Goal: Task Accomplishment & Management: Complete application form

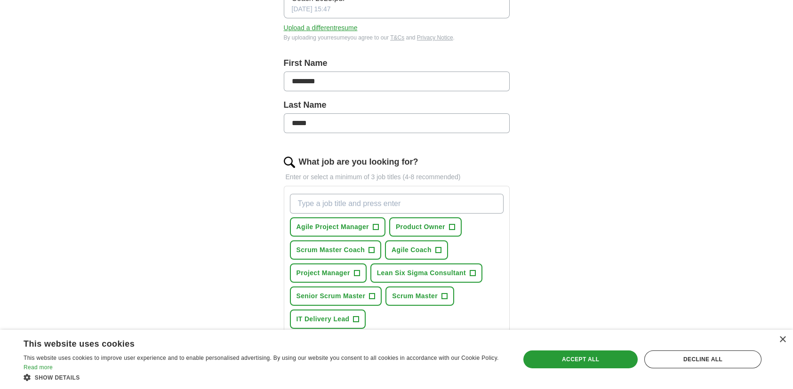
scroll to position [188, 0]
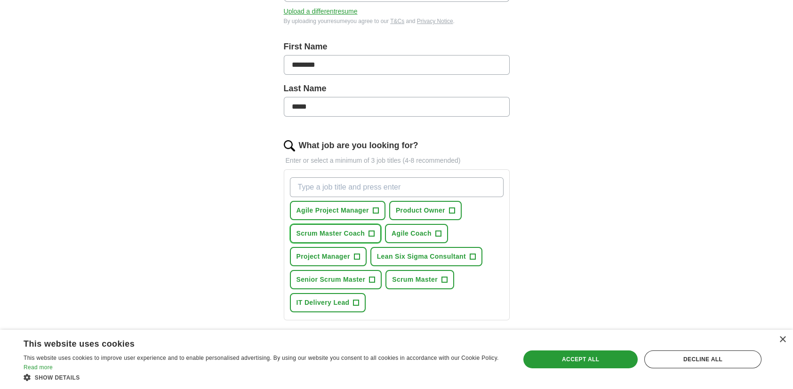
click at [370, 231] on span "+" at bounding box center [372, 234] width 6 height 8
click at [436, 230] on span "+" at bounding box center [438, 234] width 6 height 8
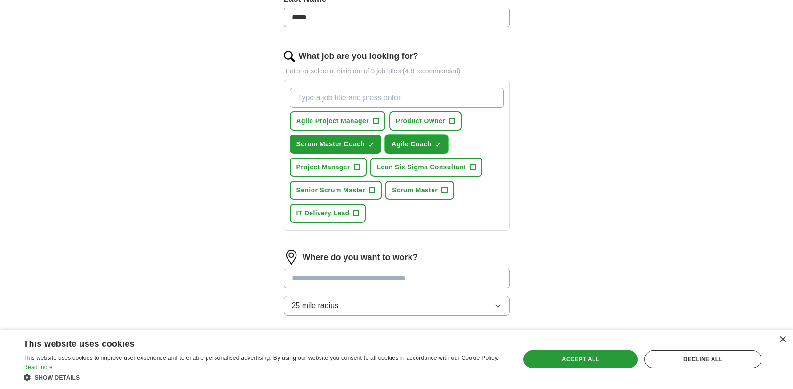
scroll to position [282, 0]
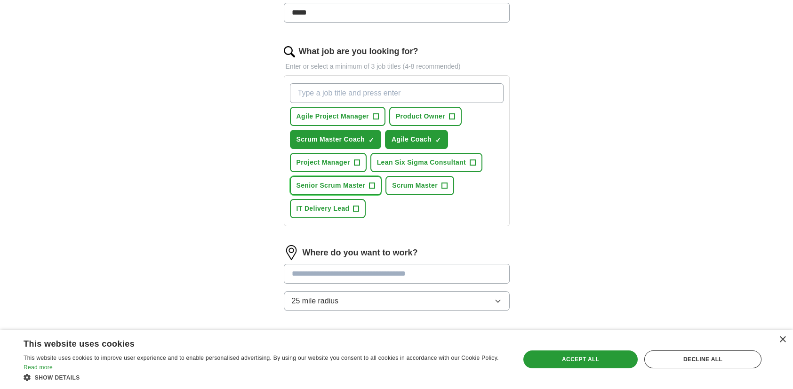
click at [369, 182] on span "+" at bounding box center [372, 185] width 6 height 6
click at [441, 182] on span "+" at bounding box center [444, 186] width 6 height 8
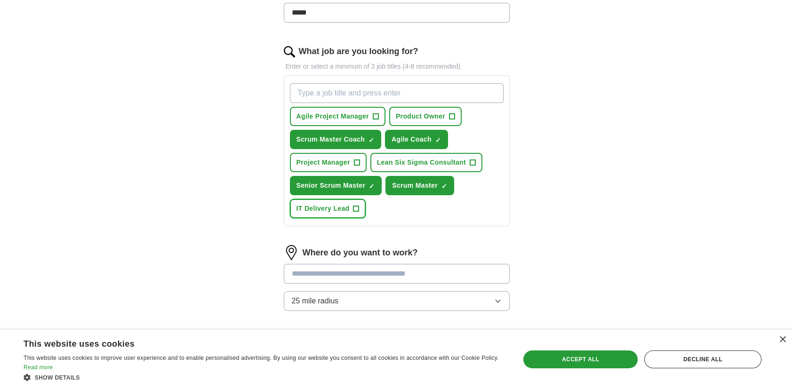
click at [357, 206] on span "+" at bounding box center [356, 209] width 6 height 8
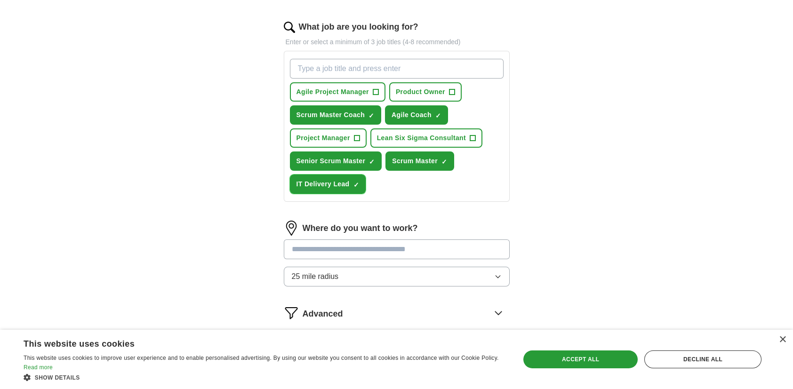
scroll to position [329, 0]
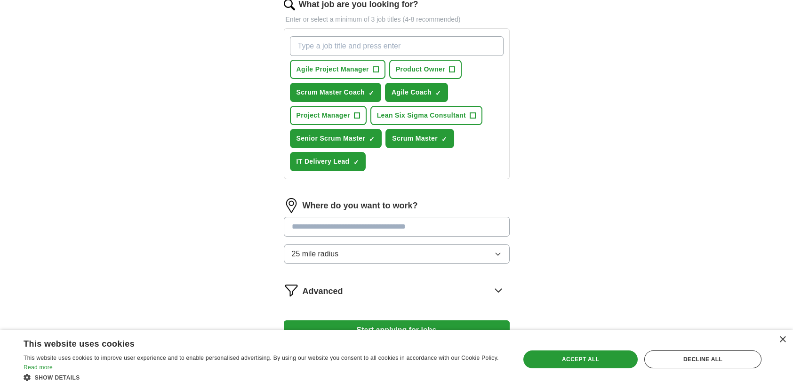
click at [344, 225] on input at bounding box center [397, 227] width 226 height 20
type input "******"
click at [551, 173] on div "ApplyIQ Let ApplyIQ do the hard work of searching and applying for jobs. Just t…" at bounding box center [396, 32] width 602 height 666
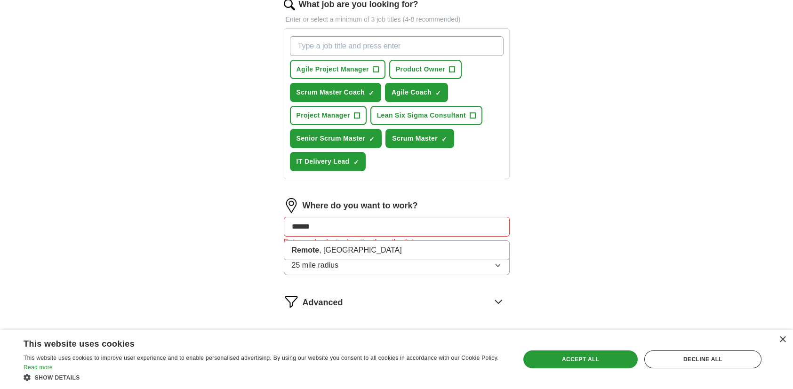
click at [324, 224] on input "******" at bounding box center [397, 227] width 226 height 20
click at [498, 257] on button "25 mile radius" at bounding box center [397, 265] width 226 height 20
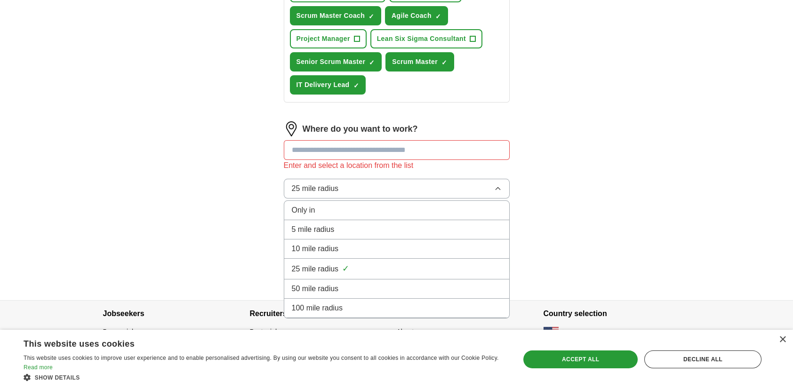
scroll to position [409, 0]
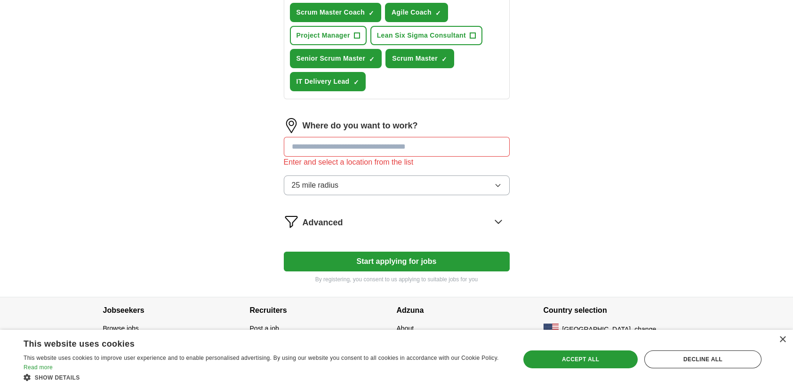
click at [404, 171] on div "Where do you want to work? Enter and select a location from the list 25 mile ra…" at bounding box center [397, 160] width 226 height 85
click at [347, 149] on input at bounding box center [397, 147] width 226 height 20
click at [329, 186] on span "25 mile radius" at bounding box center [315, 185] width 47 height 11
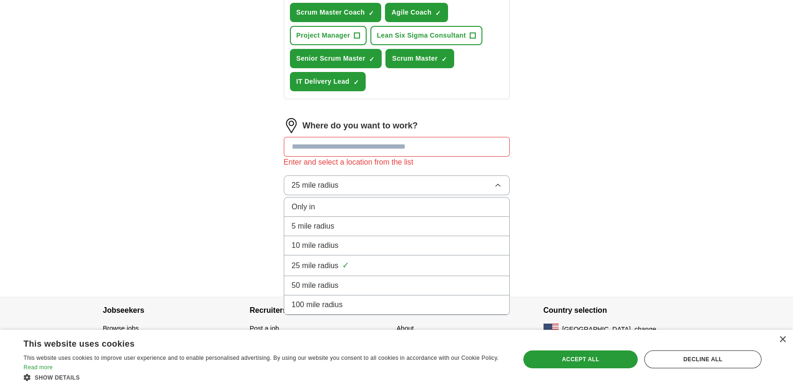
click at [332, 201] on div "Only in" at bounding box center [397, 206] width 210 height 11
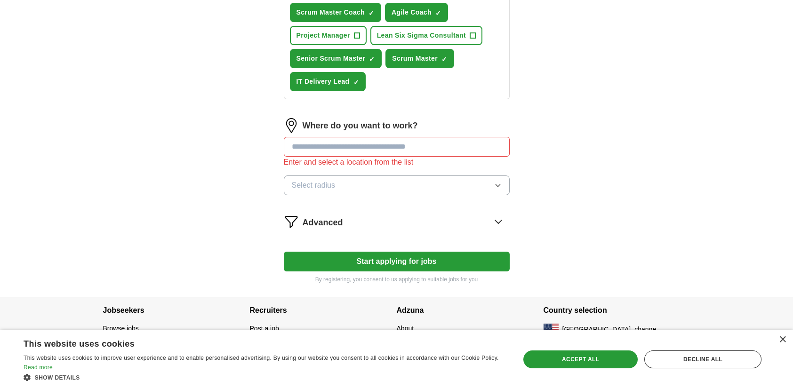
click at [396, 181] on button "Select radius" at bounding box center [397, 185] width 226 height 20
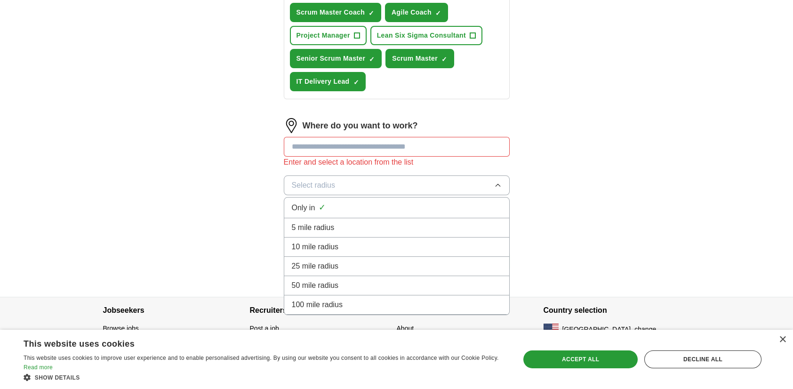
click at [396, 181] on button "Select radius" at bounding box center [397, 185] width 226 height 20
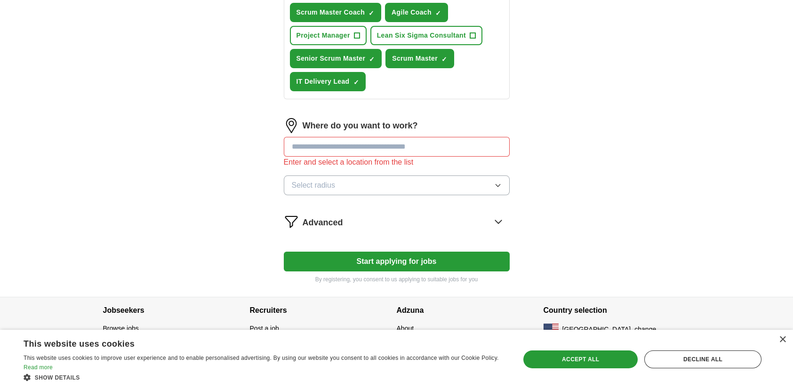
click at [495, 221] on icon at bounding box center [498, 221] width 15 height 15
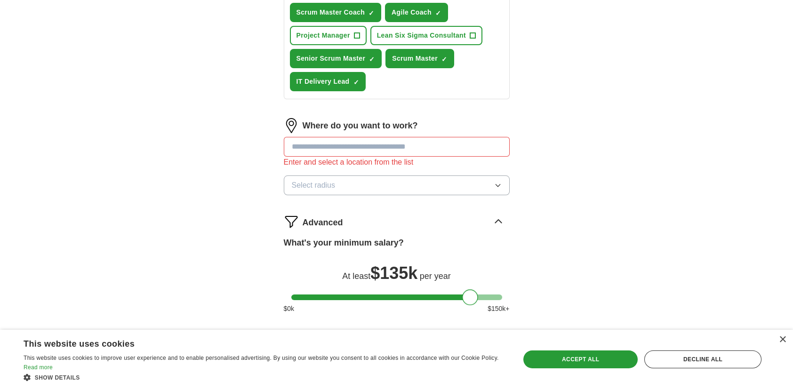
drag, startPoint x: 298, startPoint y: 298, endPoint x: 469, endPoint y: 303, distance: 170.8
click at [469, 303] on div "What's your minimum salary? At least $ 135k per year $ 0 k $ 150 k+" at bounding box center [397, 279] width 226 height 85
click at [549, 289] on div "ApplyIQ Let ApplyIQ do the hard work of searching and applying for jobs. Just t…" at bounding box center [396, 3] width 602 height 769
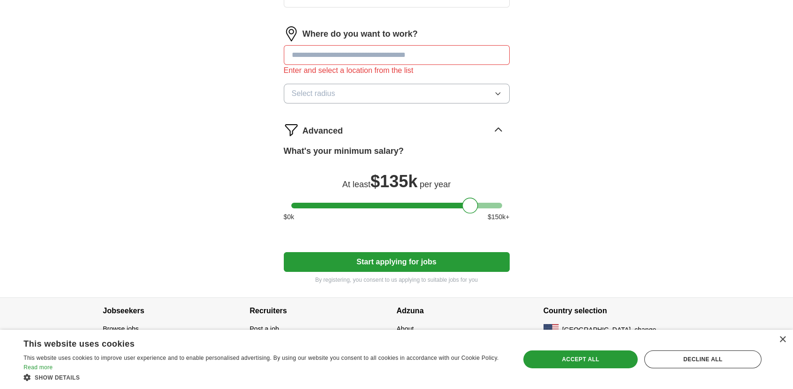
scroll to position [501, 0]
click at [369, 255] on button "Start applying for jobs" at bounding box center [397, 262] width 226 height 20
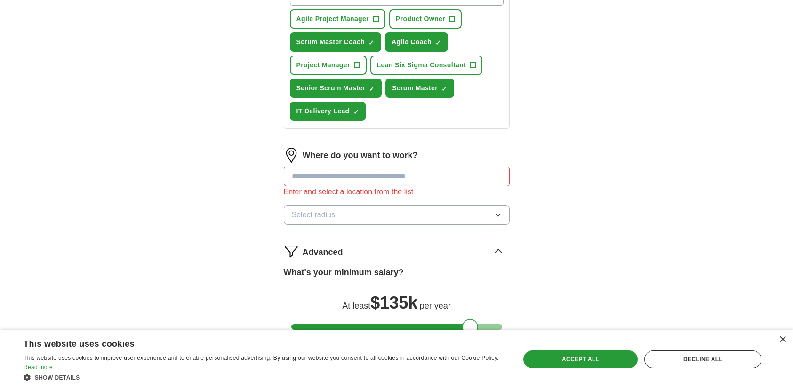
scroll to position [360, 0]
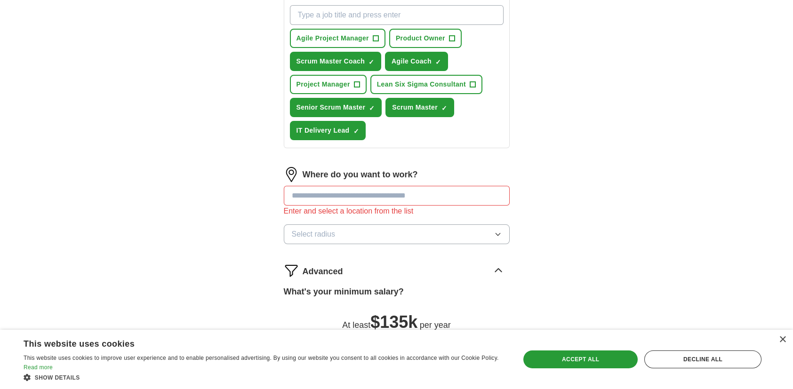
click at [440, 192] on input at bounding box center [397, 196] width 226 height 20
click at [325, 190] on input at bounding box center [397, 196] width 226 height 20
click at [355, 206] on div "Enter and select a location from the list" at bounding box center [397, 211] width 226 height 11
click at [353, 198] on input at bounding box center [397, 196] width 226 height 20
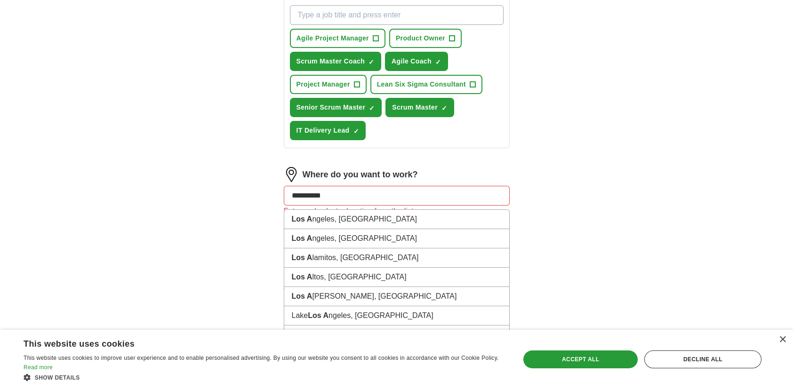
type input "**********"
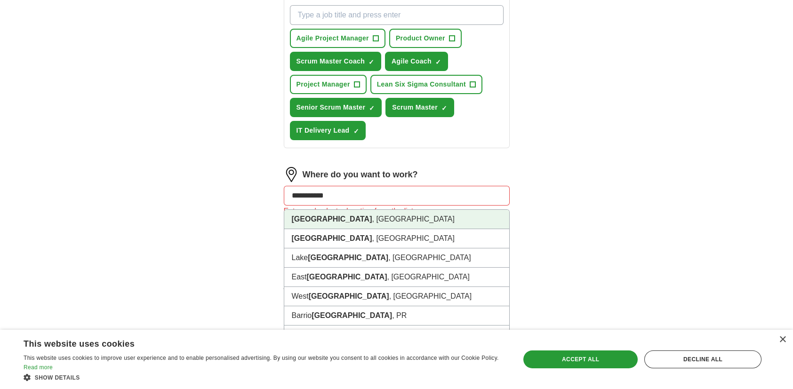
click at [333, 218] on strong "[GEOGRAPHIC_DATA]" at bounding box center [332, 219] width 80 height 8
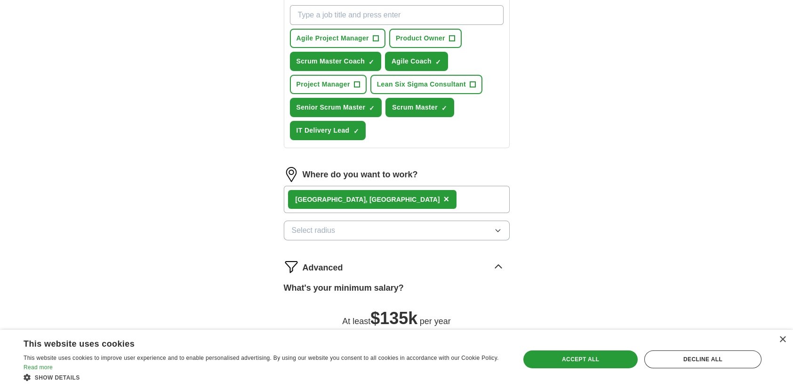
click at [334, 230] on span "Select radius" at bounding box center [314, 230] width 44 height 11
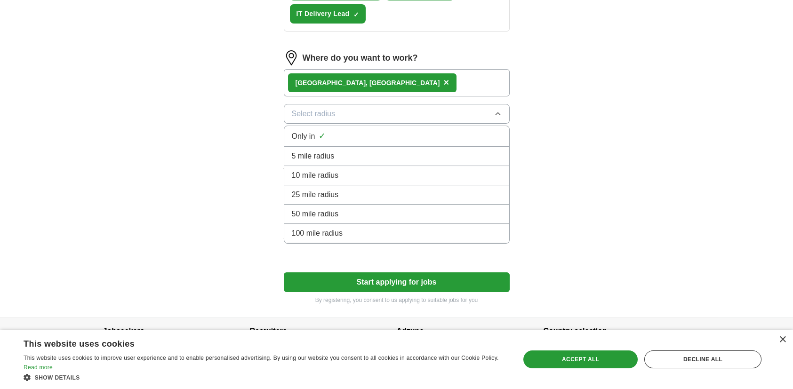
scroll to position [498, 0]
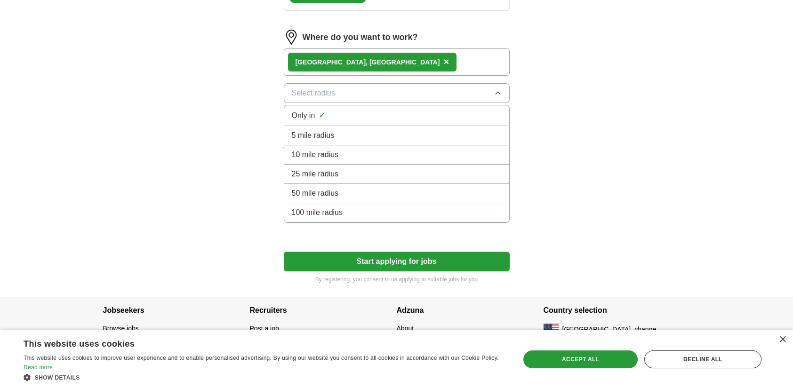
click at [334, 212] on span "100 mile radius" at bounding box center [317, 212] width 51 height 11
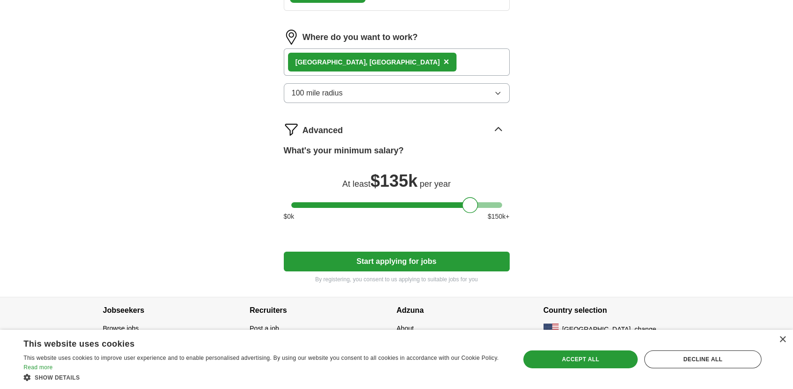
click at [405, 56] on div "[GEOGRAPHIC_DATA] , [GEOGRAPHIC_DATA] ×" at bounding box center [397, 61] width 226 height 27
click at [380, 63] on div "[GEOGRAPHIC_DATA] , [GEOGRAPHIC_DATA] ×" at bounding box center [397, 61] width 226 height 27
click at [378, 60] on div "[GEOGRAPHIC_DATA] , [GEOGRAPHIC_DATA] ×" at bounding box center [397, 61] width 226 height 27
click at [398, 87] on button "100 mile radius" at bounding box center [397, 93] width 226 height 20
click at [402, 56] on div "[GEOGRAPHIC_DATA] , [GEOGRAPHIC_DATA] ×" at bounding box center [397, 61] width 226 height 27
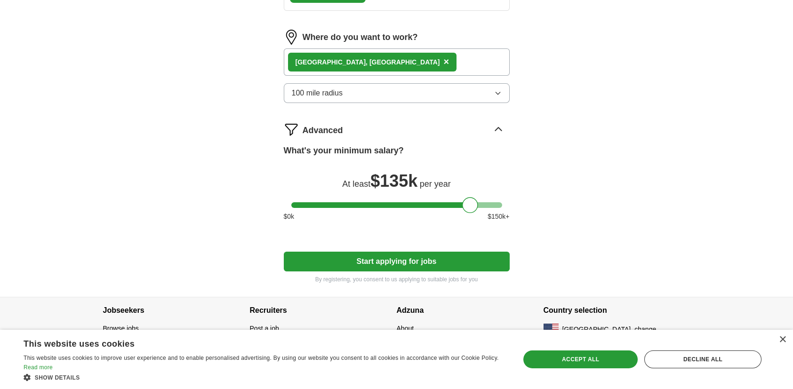
click at [319, 129] on span "Advanced" at bounding box center [322, 130] width 40 height 13
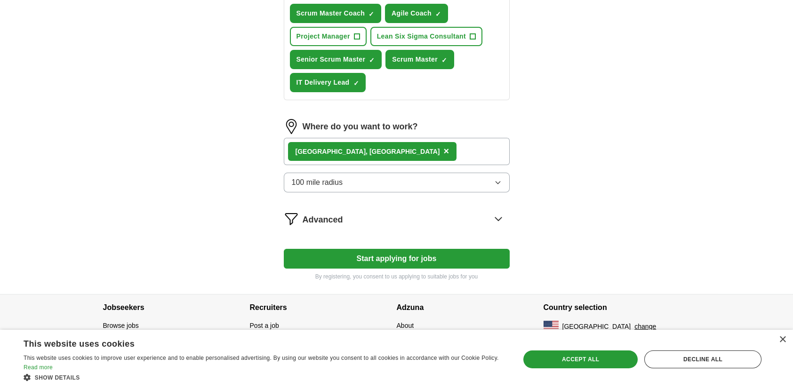
scroll to position [405, 0]
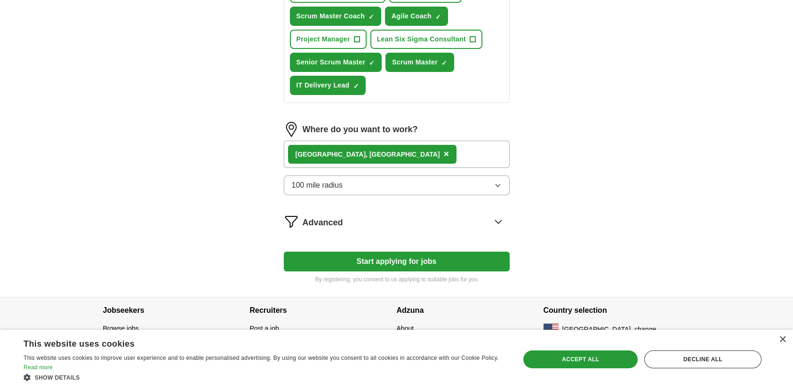
click at [500, 220] on icon at bounding box center [498, 221] width 6 height 3
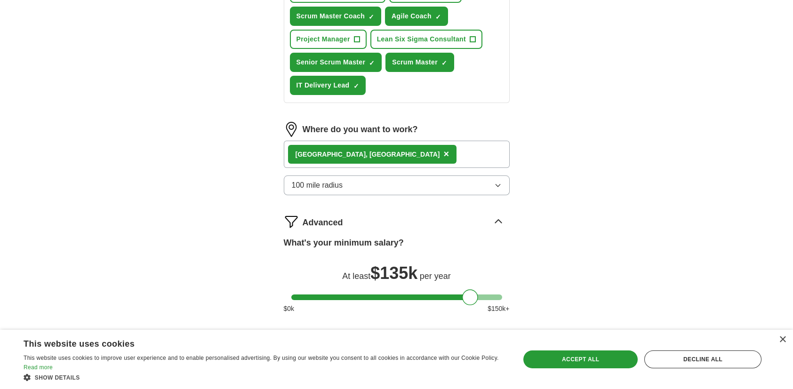
scroll to position [498, 0]
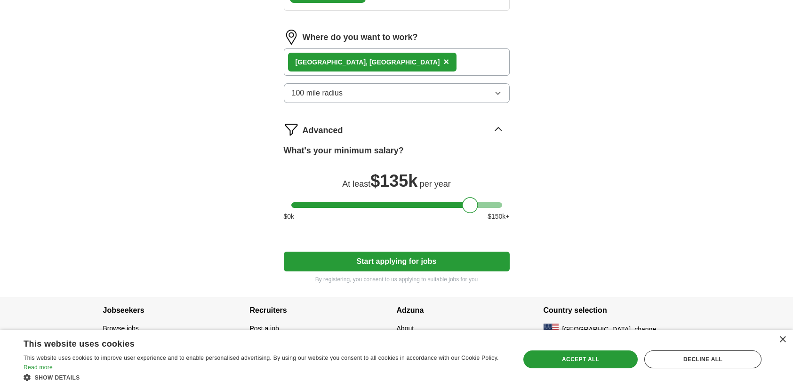
click at [443, 56] on span "×" at bounding box center [446, 61] width 6 height 10
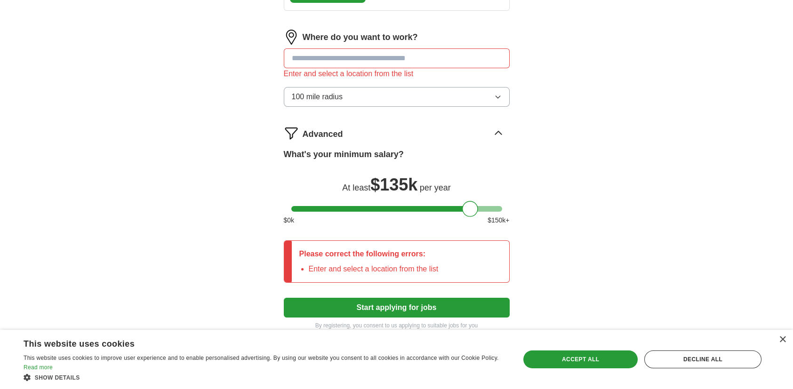
click at [329, 58] on input at bounding box center [397, 58] width 226 height 20
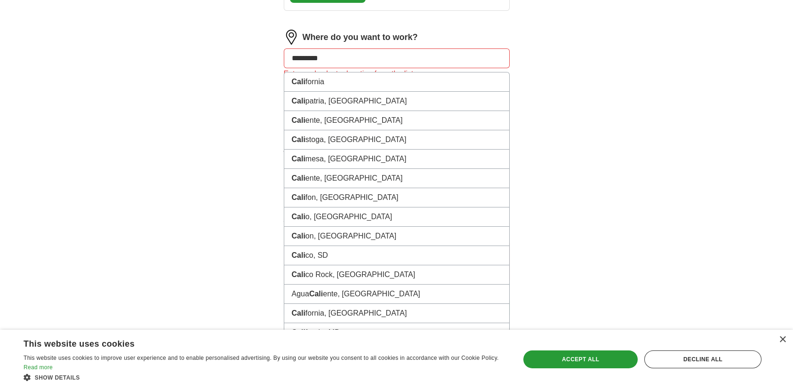
type input "**********"
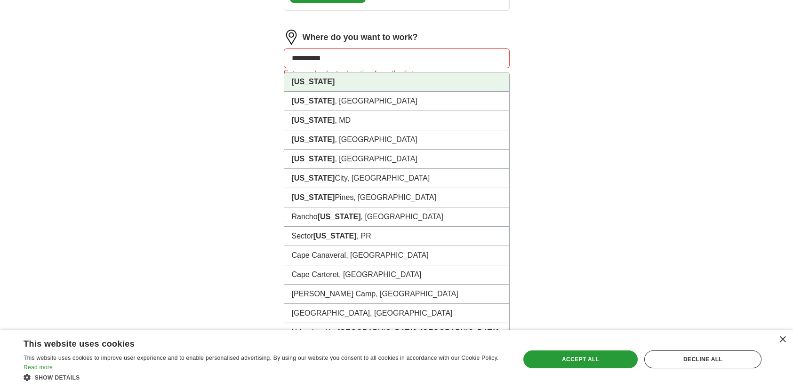
click at [307, 78] on strong "[US_STATE]" at bounding box center [313, 82] width 43 height 8
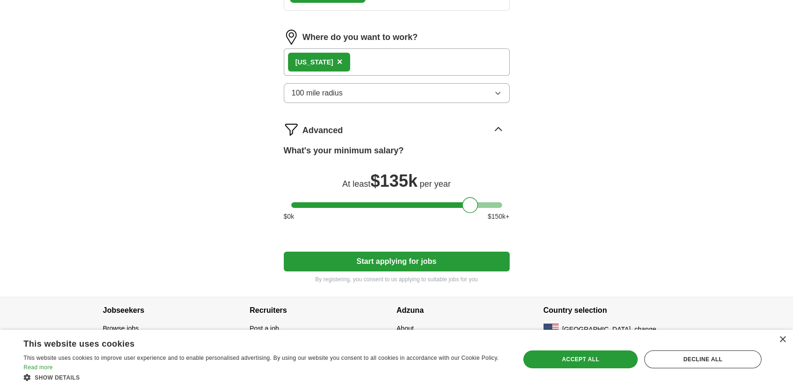
click at [494, 89] on icon "button" at bounding box center [498, 93] width 8 height 8
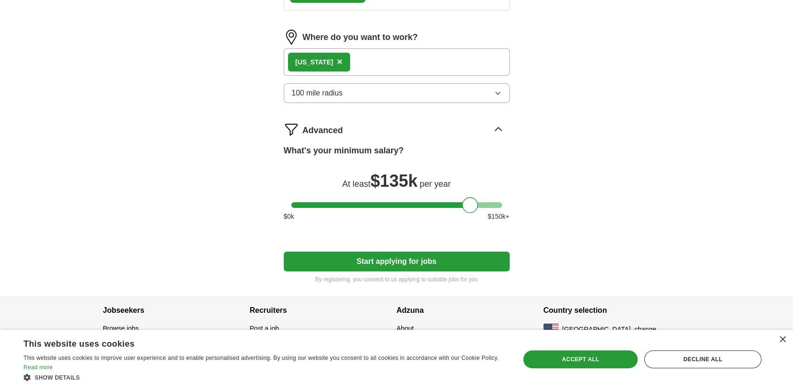
click at [337, 56] on span "×" at bounding box center [340, 61] width 6 height 10
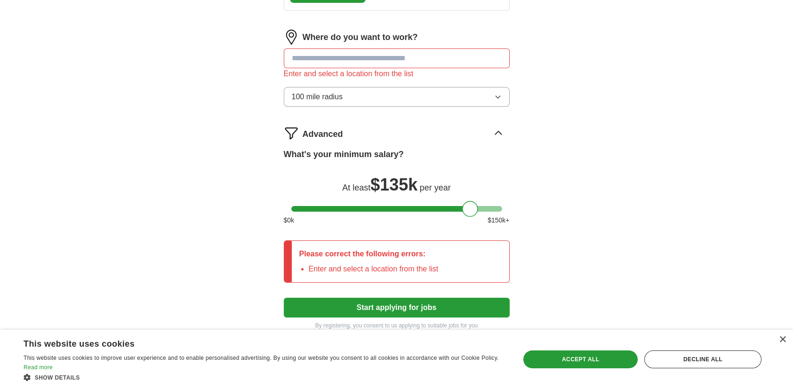
click at [429, 54] on input at bounding box center [397, 58] width 226 height 20
click at [337, 94] on span "100 mile radius" at bounding box center [317, 96] width 51 height 11
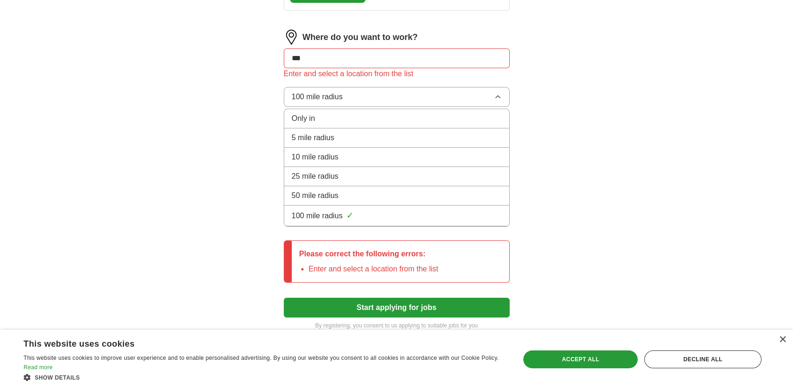
click at [311, 56] on input "***" at bounding box center [397, 58] width 226 height 20
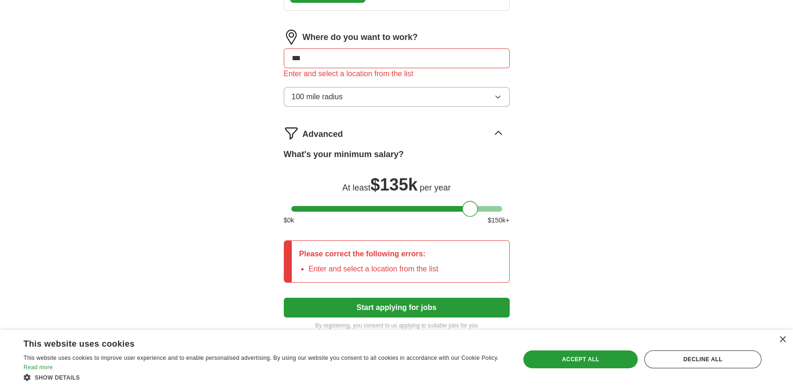
click at [311, 56] on input "***" at bounding box center [397, 58] width 226 height 20
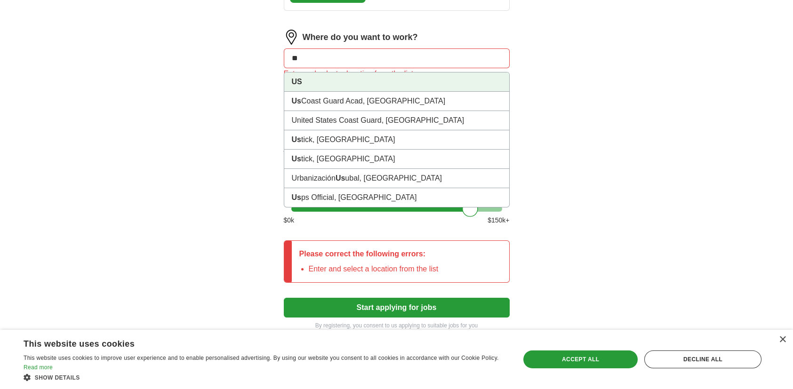
click at [296, 78] on strong "US" at bounding box center [297, 82] width 10 height 8
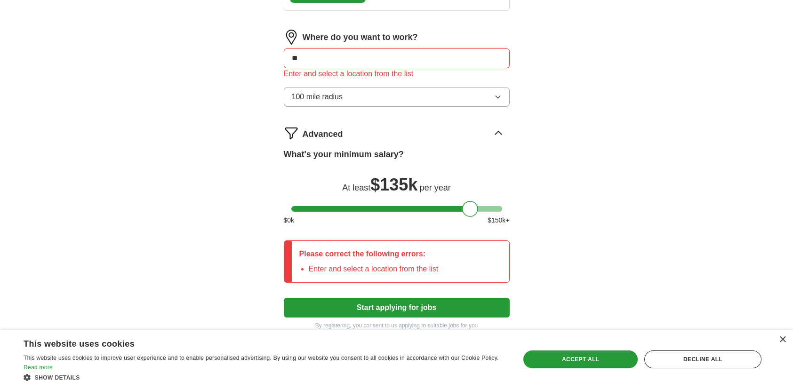
click at [498, 97] on icon "button" at bounding box center [498, 97] width 8 height 8
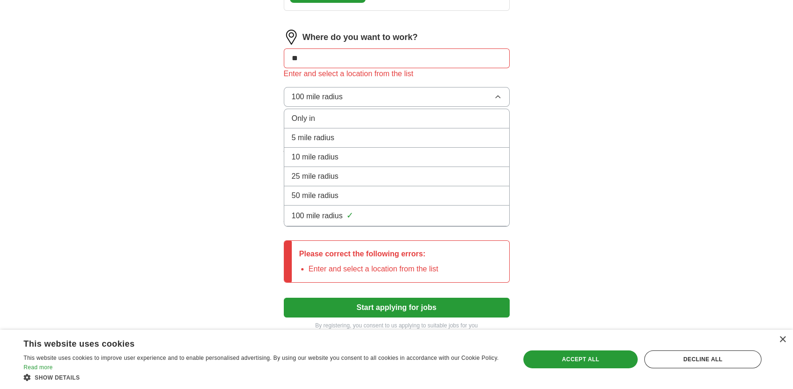
click at [311, 117] on span "Only in" at bounding box center [304, 118] width 24 height 11
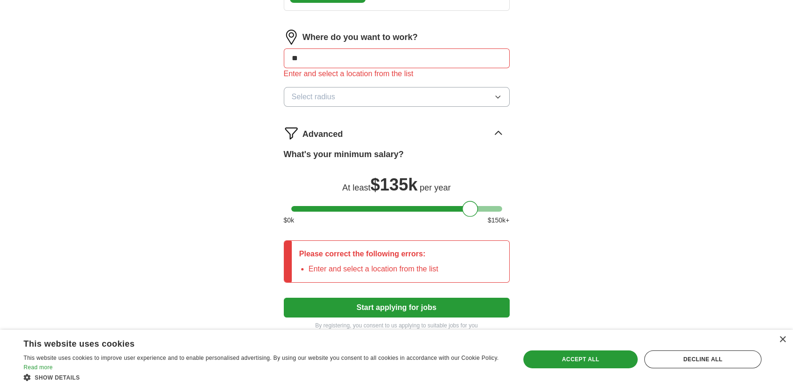
click at [315, 60] on input "**" at bounding box center [397, 58] width 226 height 20
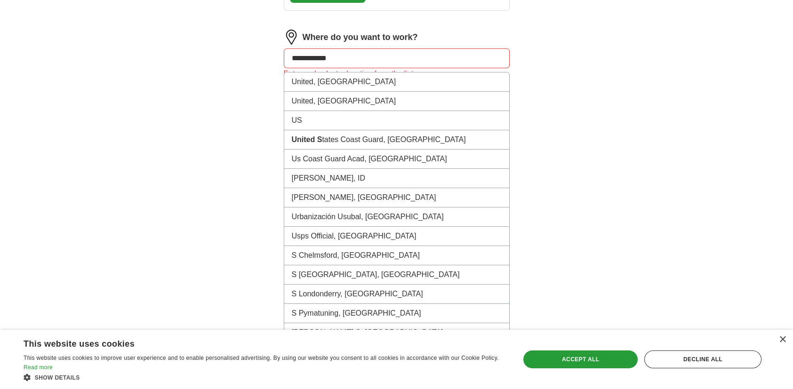
type input "**********"
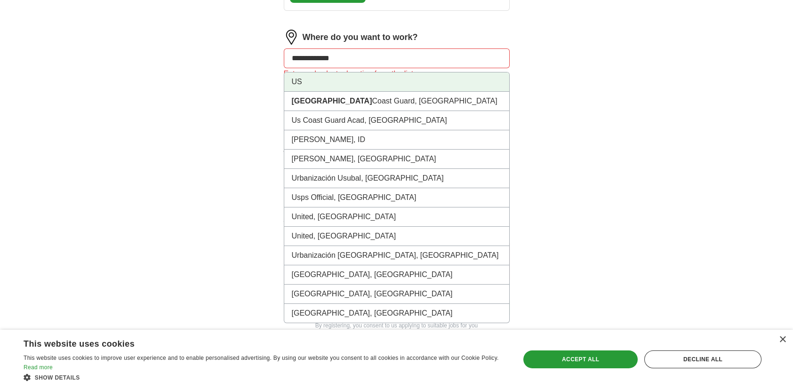
click at [301, 78] on li "US" at bounding box center [396, 81] width 225 height 19
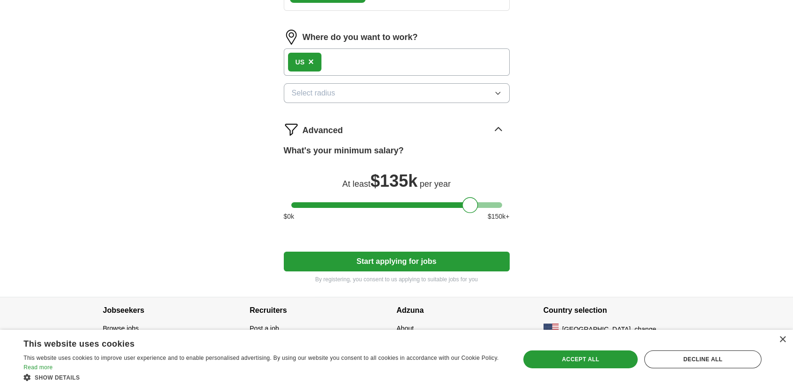
click at [400, 258] on button "Start applying for jobs" at bounding box center [397, 262] width 226 height 20
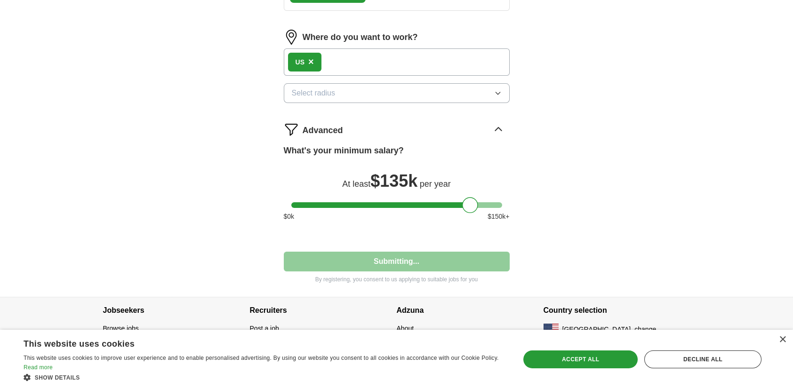
select select "**"
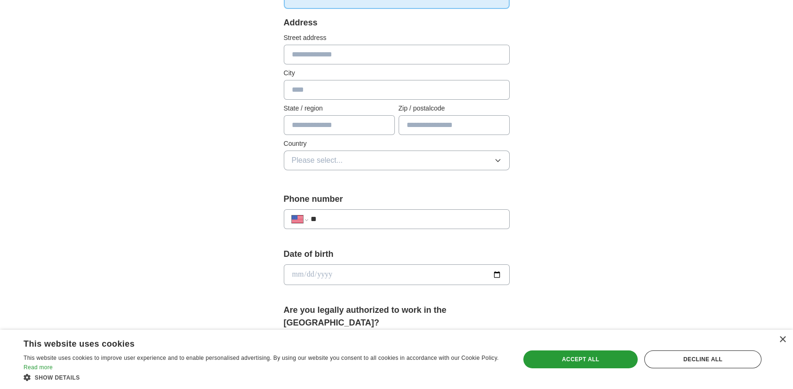
scroll to position [282, 0]
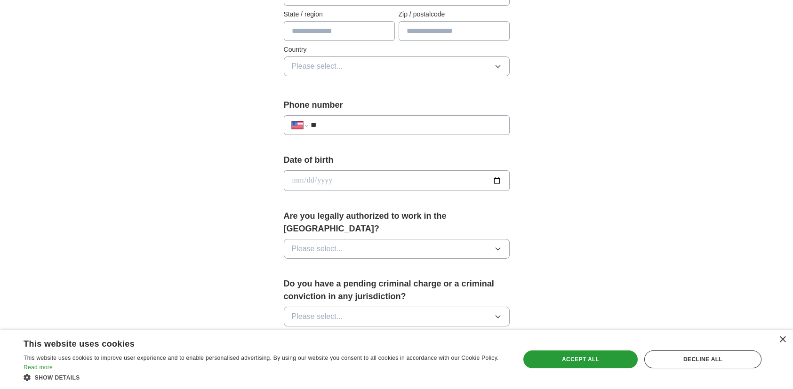
click at [495, 245] on icon "button" at bounding box center [498, 249] width 8 height 8
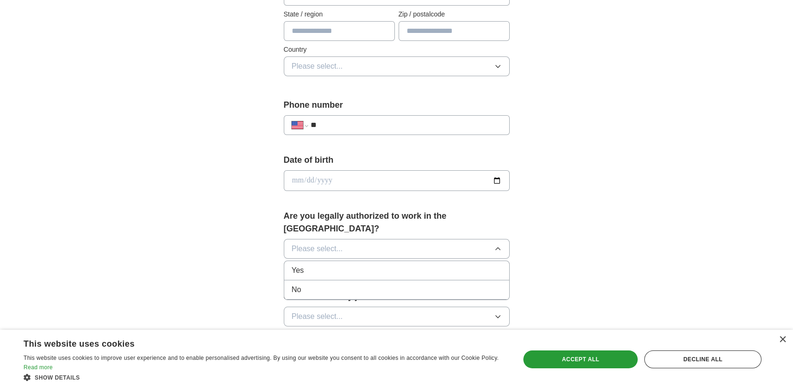
click at [335, 265] on div "Yes" at bounding box center [397, 270] width 210 height 11
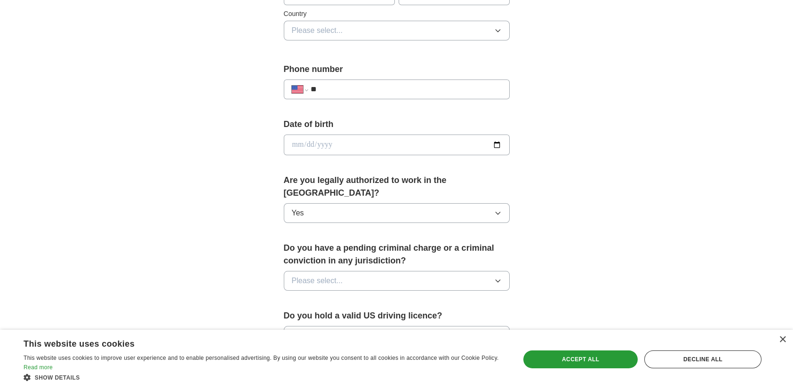
scroll to position [376, 0]
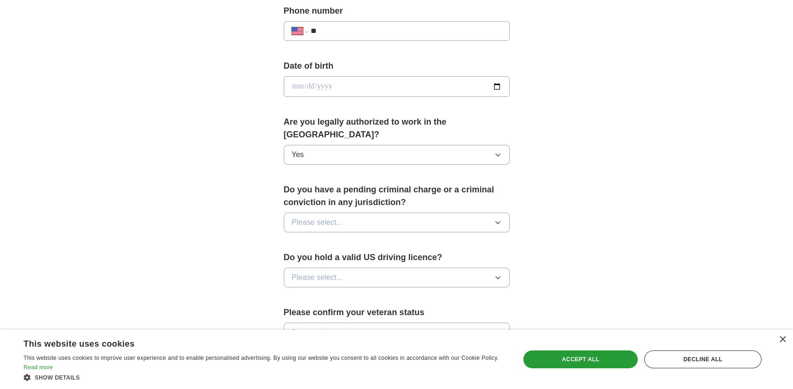
click at [492, 213] on button "Please select..." at bounding box center [397, 223] width 226 height 20
click at [333, 258] on div "No" at bounding box center [397, 263] width 210 height 11
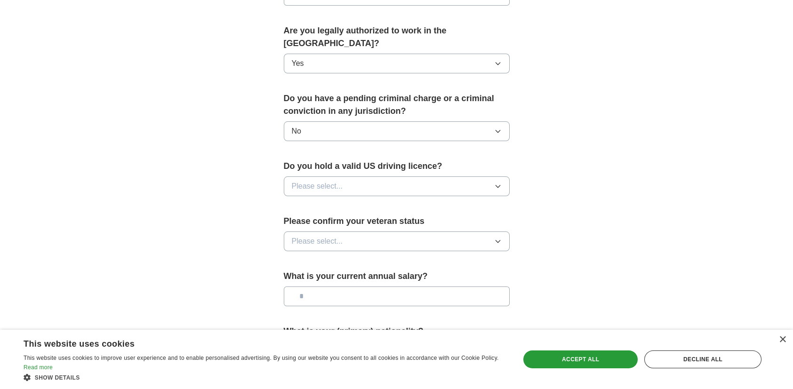
scroll to position [470, 0]
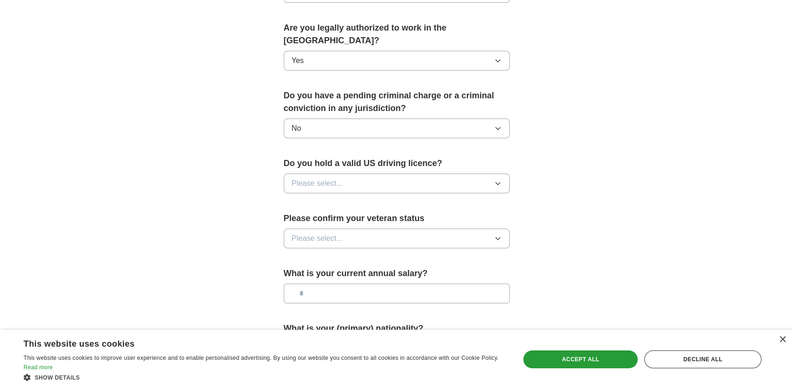
click at [461, 174] on button "Please select..." at bounding box center [397, 184] width 226 height 20
click at [365, 199] on div "Yes" at bounding box center [397, 204] width 210 height 11
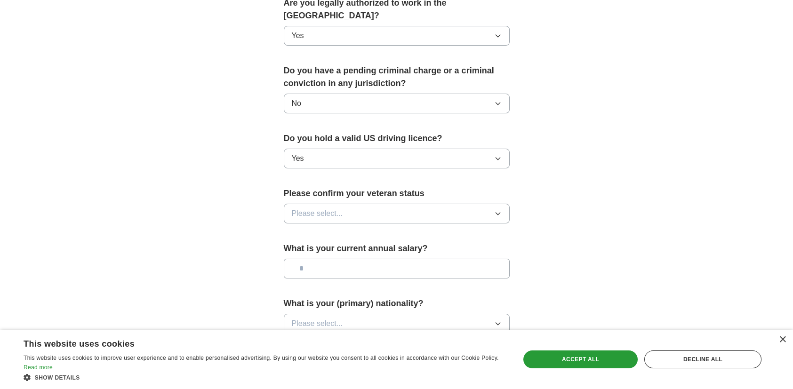
scroll to position [517, 0]
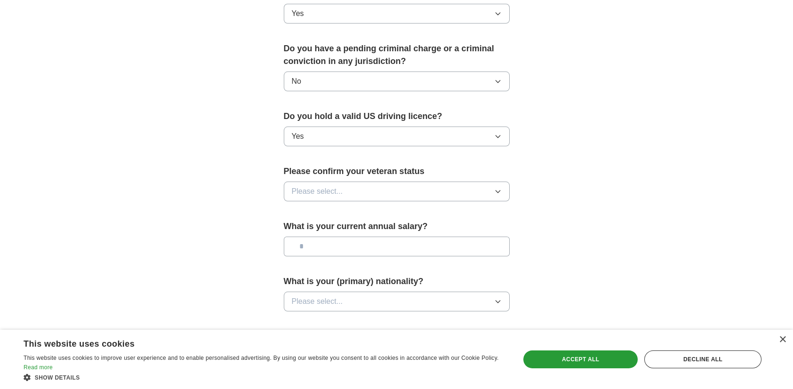
click at [495, 188] on icon "button" at bounding box center [498, 192] width 8 height 8
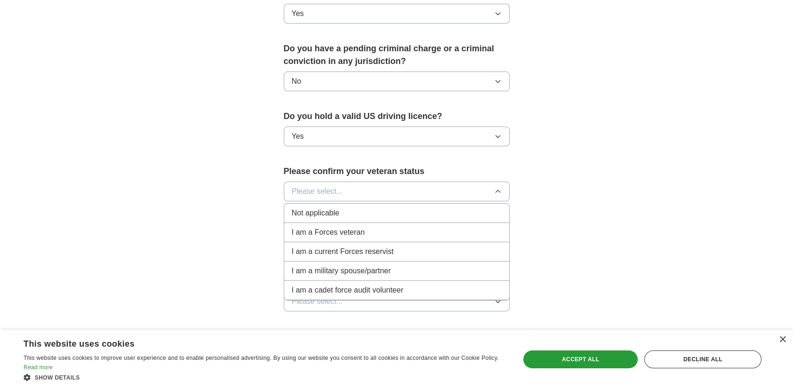
click at [322, 207] on span "Not applicable" at bounding box center [316, 212] width 48 height 11
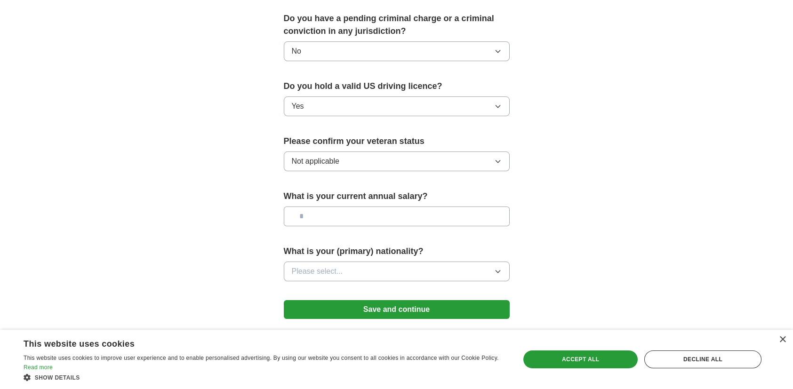
scroll to position [564, 0]
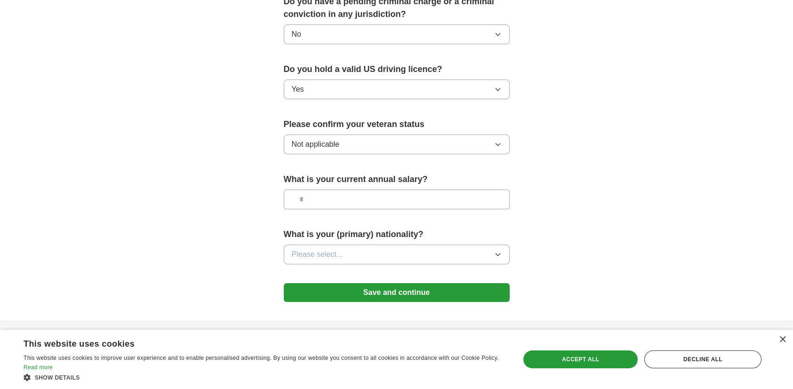
click at [427, 283] on button "Save and continue" at bounding box center [397, 292] width 226 height 19
